Goal: Find specific page/section: Find specific page/section

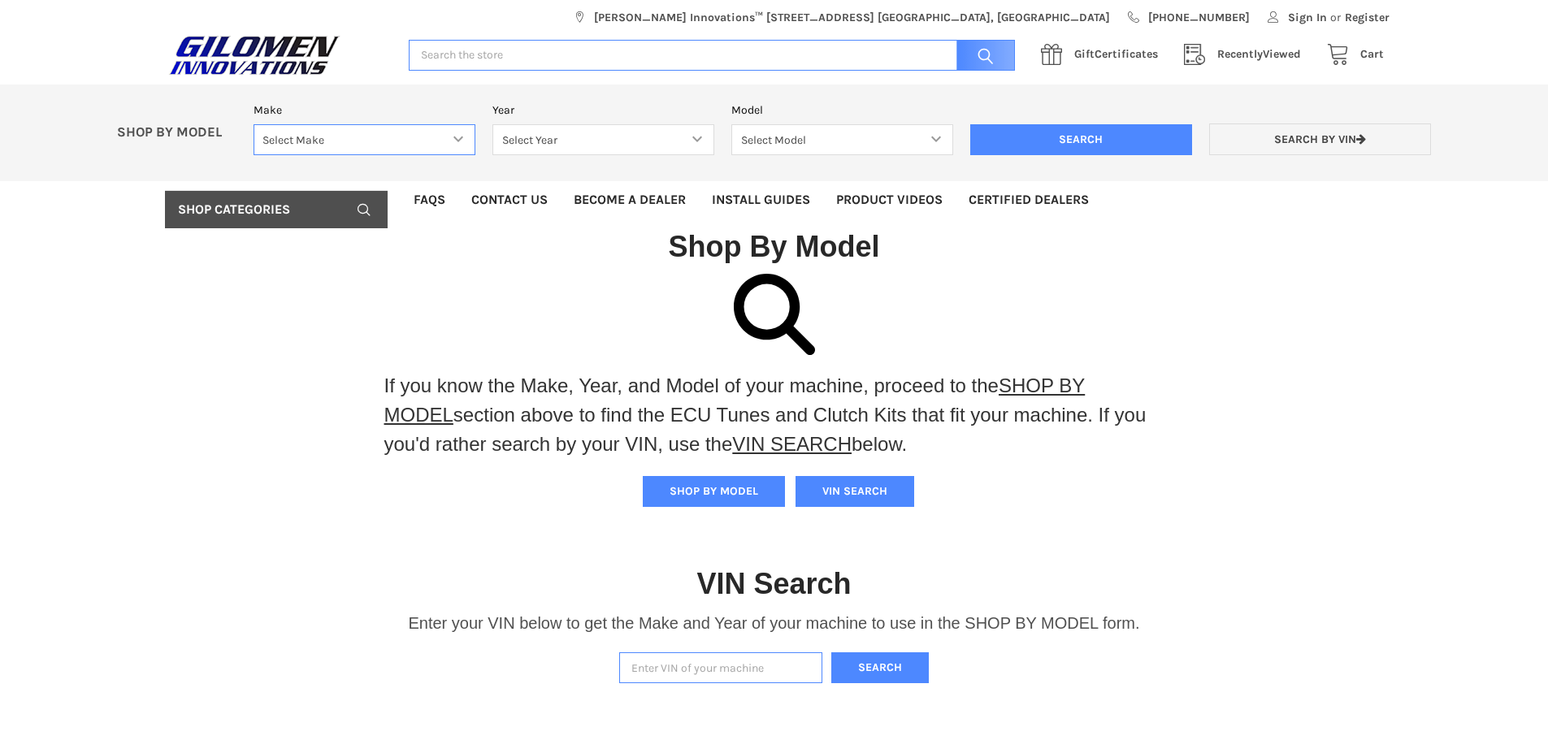
click at [299, 139] on select "Select Make Bobcat UTV Gravely UTV ACE 900 RANGER 570 Ranger 700 / 800 RANGER 9…" at bounding box center [365, 140] width 222 height 32
select select "330"
click at [254, 124] on select "Select Make Bobcat UTV Gravely UTV ACE 900 RANGER 570 Ranger 700 / 800 RANGER 9…" at bounding box center [365, 140] width 222 height 32
click at [543, 145] on select "Select Year [DATE] 2018 2019 2020 2021 2022 2023 2024 2025" at bounding box center [603, 140] width 222 height 32
select select "333"
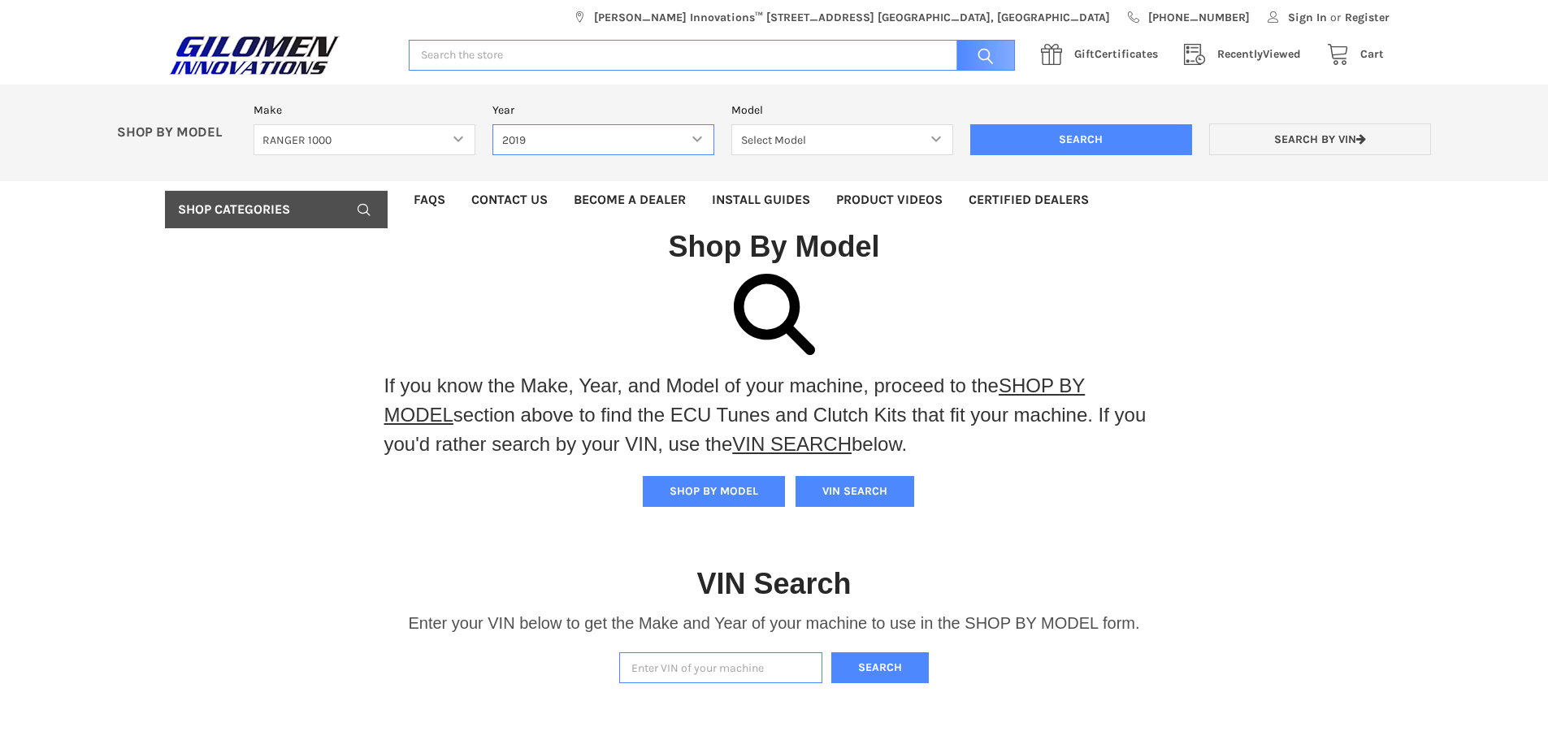
click at [492, 124] on select "Select Year [DATE] 2018 2019 2020 2021 2022 2023 2024 2025" at bounding box center [603, 140] width 222 height 32
click at [771, 142] on select "Select Model Ranger 1000 XP Ranger 1000 Crew Ranger 1000 Northstar Ranger 1000 …" at bounding box center [842, 140] width 222 height 32
select select "120"
click at [731, 124] on select "Select Model Ranger 1000 XP Ranger 1000 Crew Ranger 1000 Northstar Ranger 1000 …" at bounding box center [842, 140] width 222 height 32
click at [1074, 145] on input "Search" at bounding box center [1081, 139] width 222 height 31
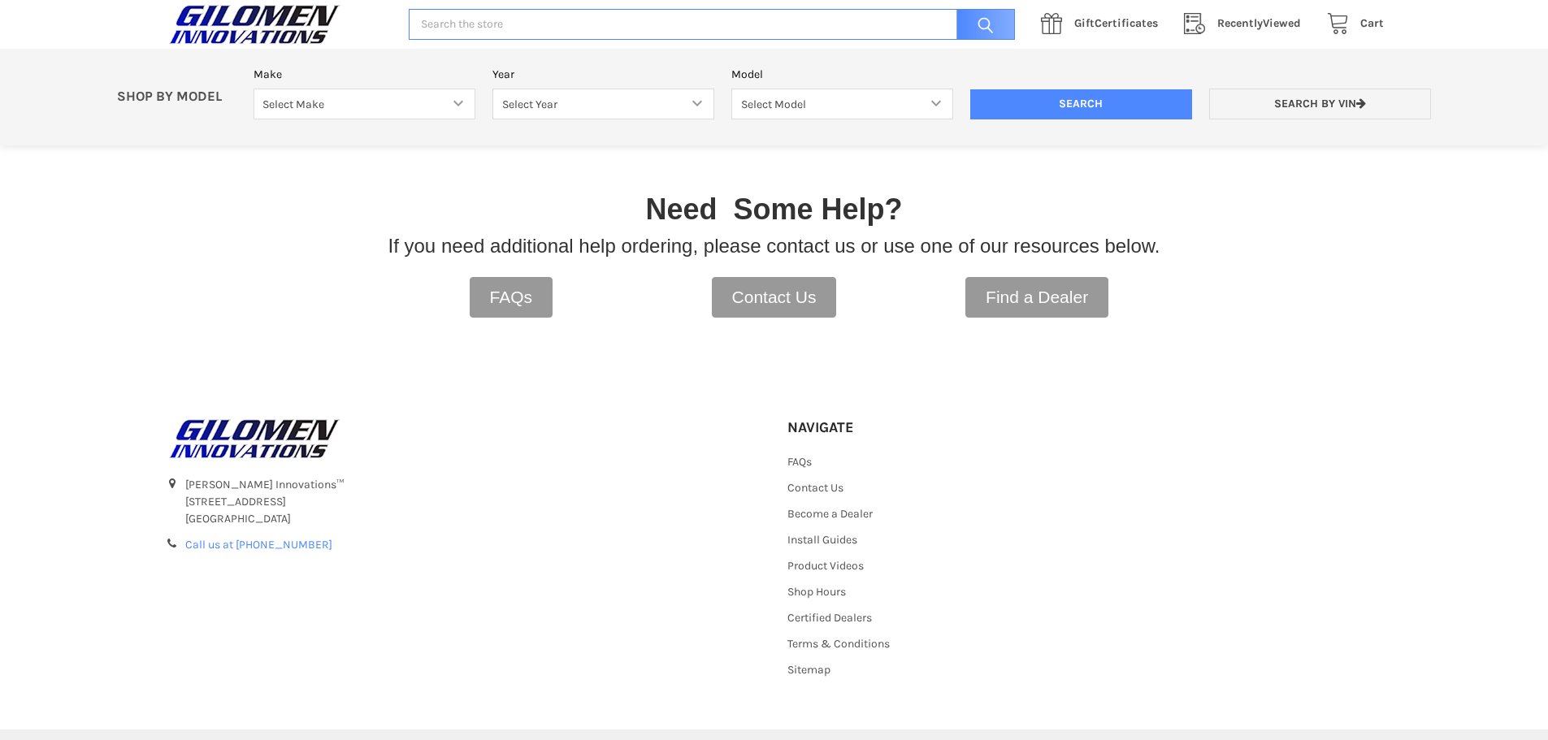
scroll to position [524, 0]
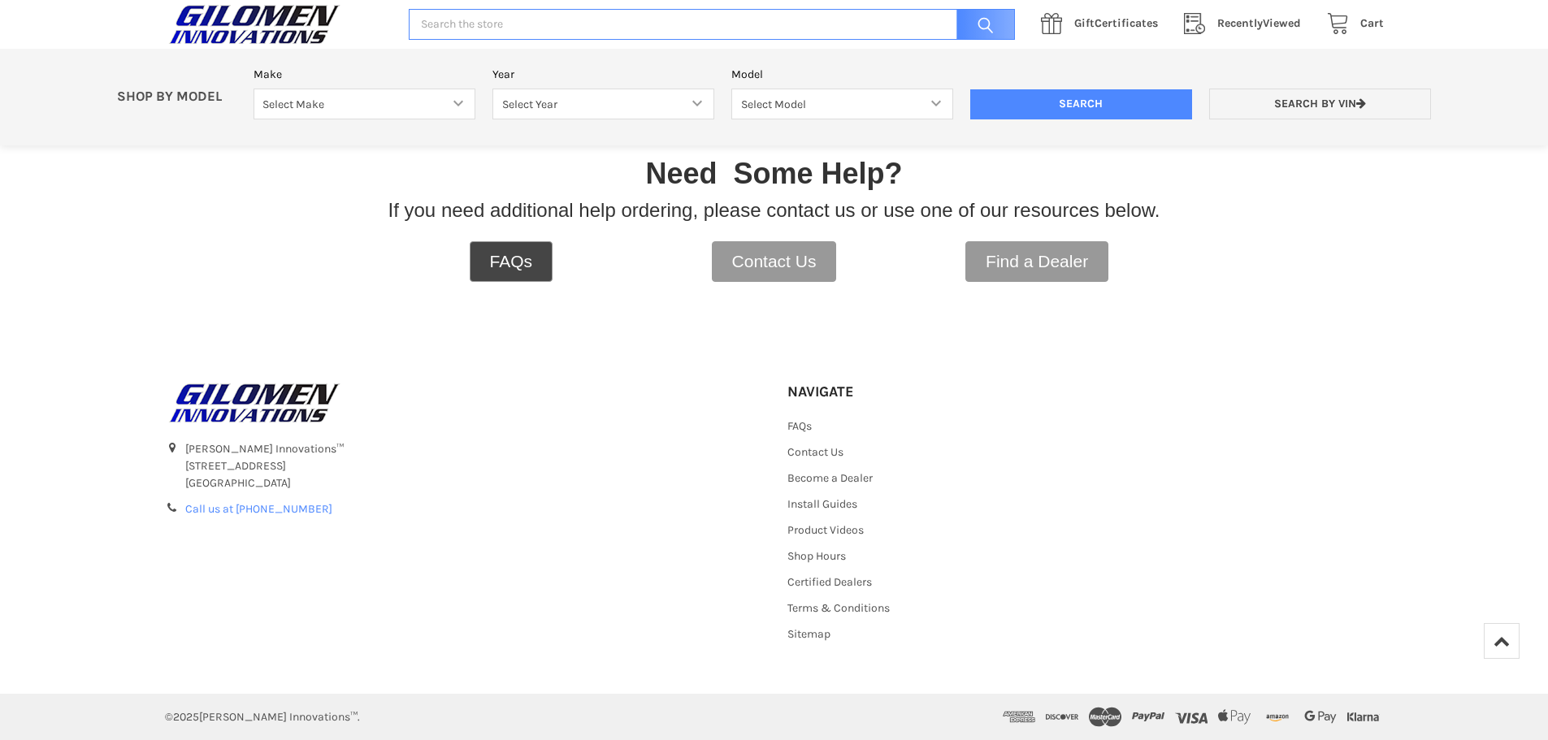
click at [514, 267] on link "FAQs" at bounding box center [512, 261] width 84 height 41
